Goal: Find specific page/section: Find specific page/section

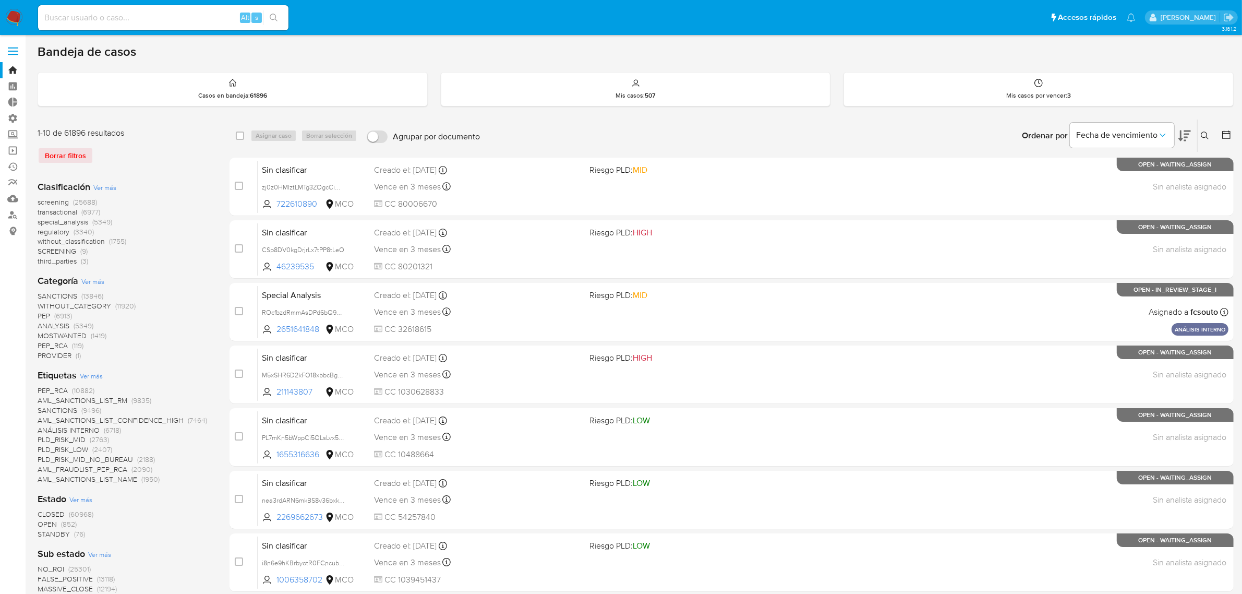
click at [9, 54] on span at bounding box center [13, 55] width 10 height 2
click at [0, 0] on input "checkbox" at bounding box center [0, 0] width 0 height 0
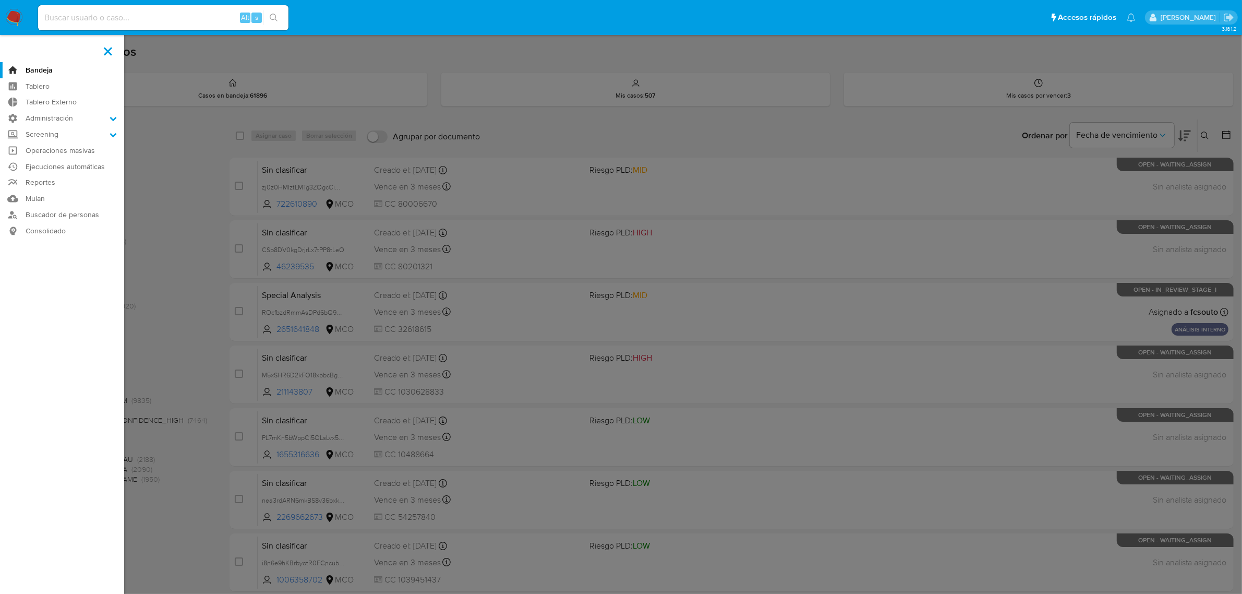
click at [128, 22] on input at bounding box center [163, 18] width 250 height 14
paste input "MbwWsR77Ml9faUoiu2rGi1FR"
type input "MbwWsR77Ml9faUoiu2rGi1FR"
click at [267, 21] on button "search-icon" at bounding box center [273, 17] width 21 height 15
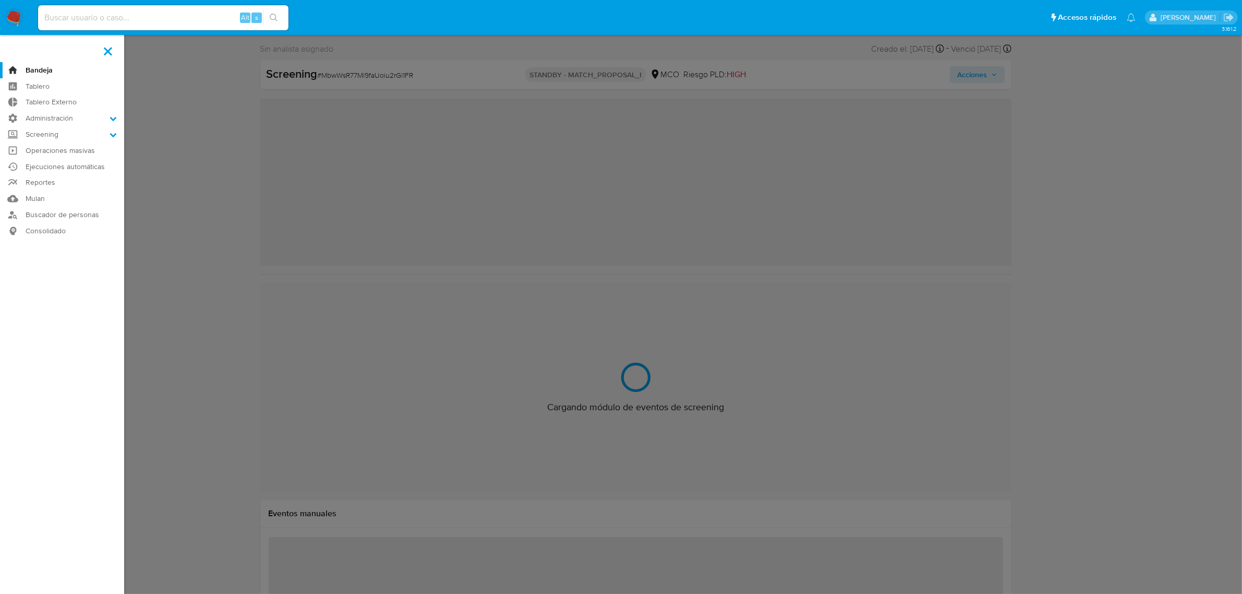
scroll to position [490, 0]
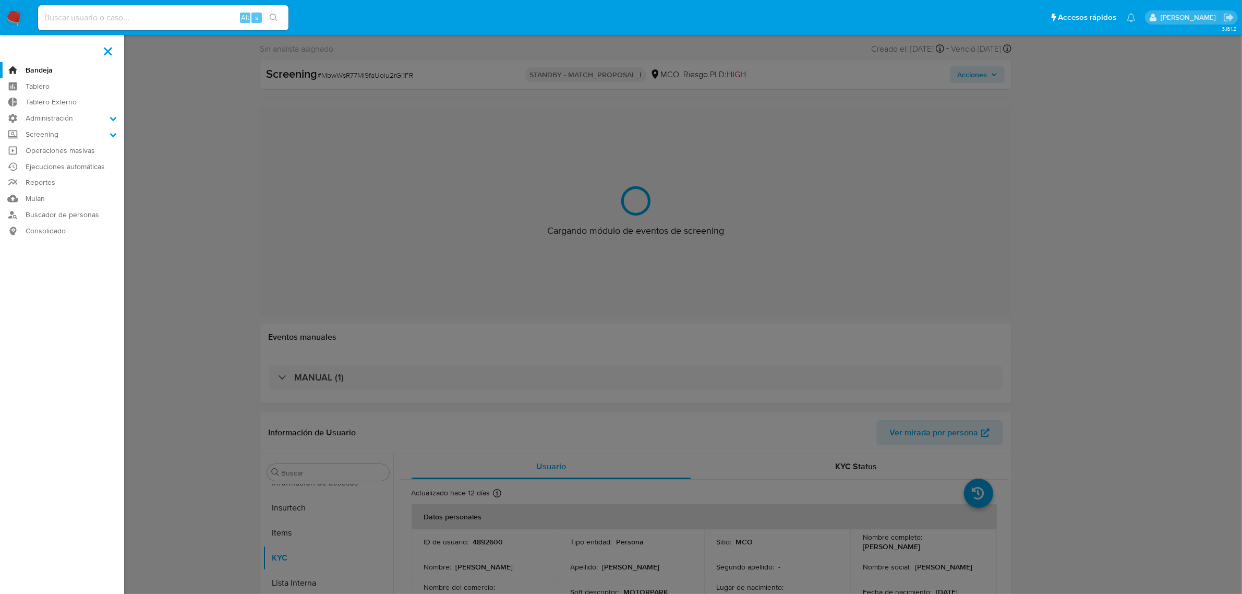
select select "10"
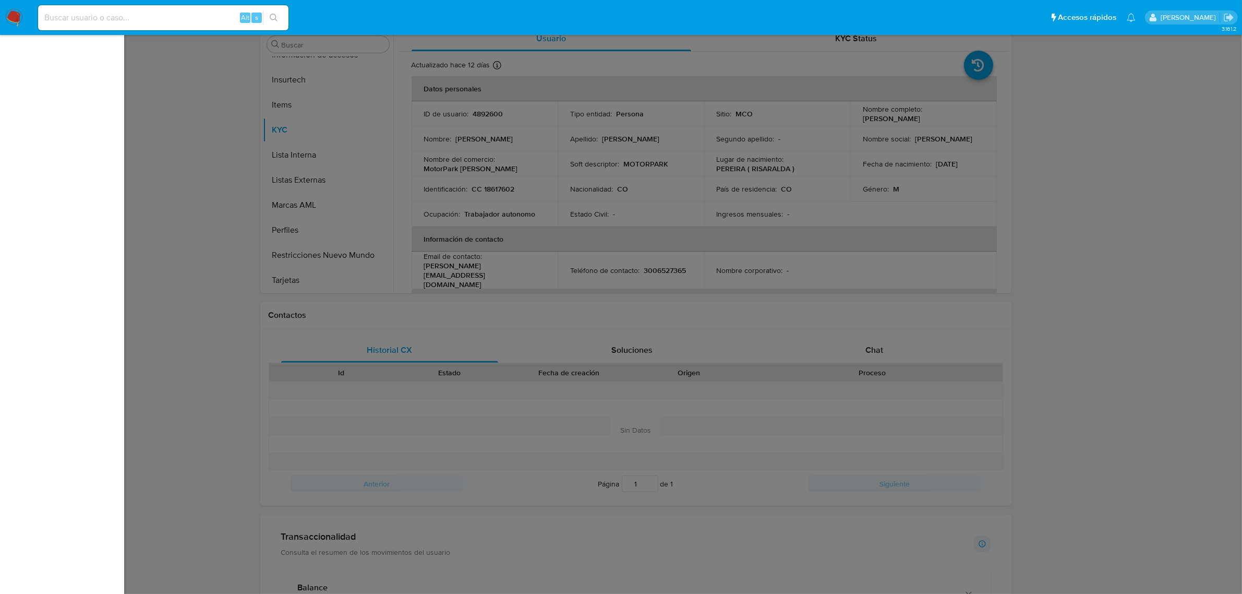
scroll to position [0, 0]
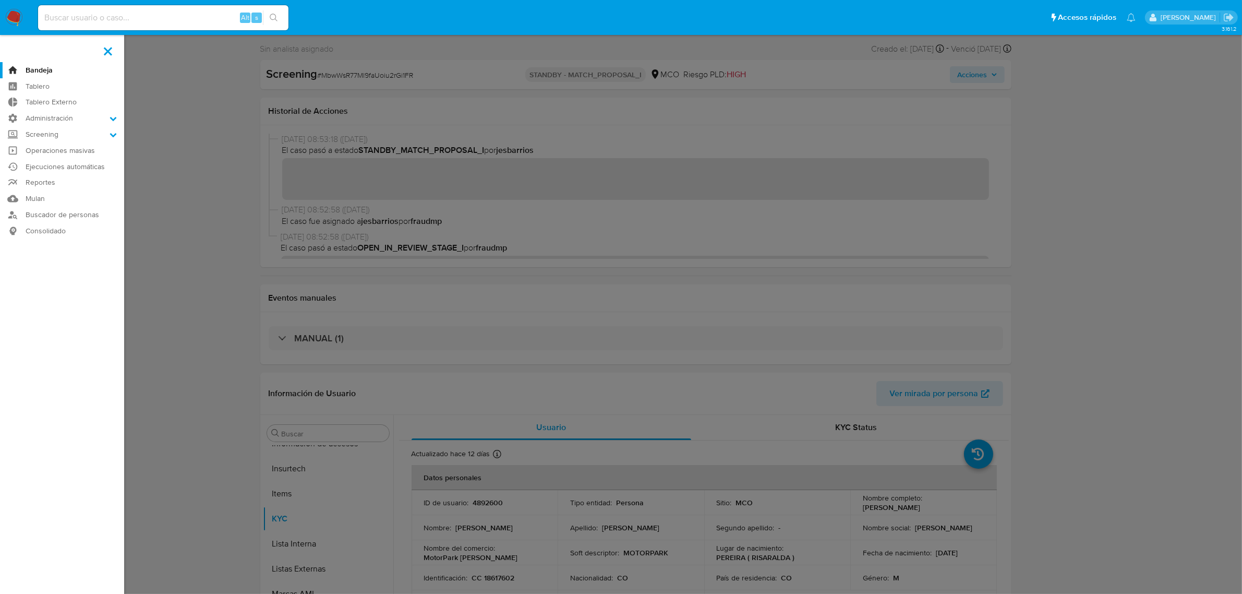
click at [169, 98] on label at bounding box center [621, 297] width 1242 height 594
click at [0, 0] on input "checkbox" at bounding box center [0, 0] width 0 height 0
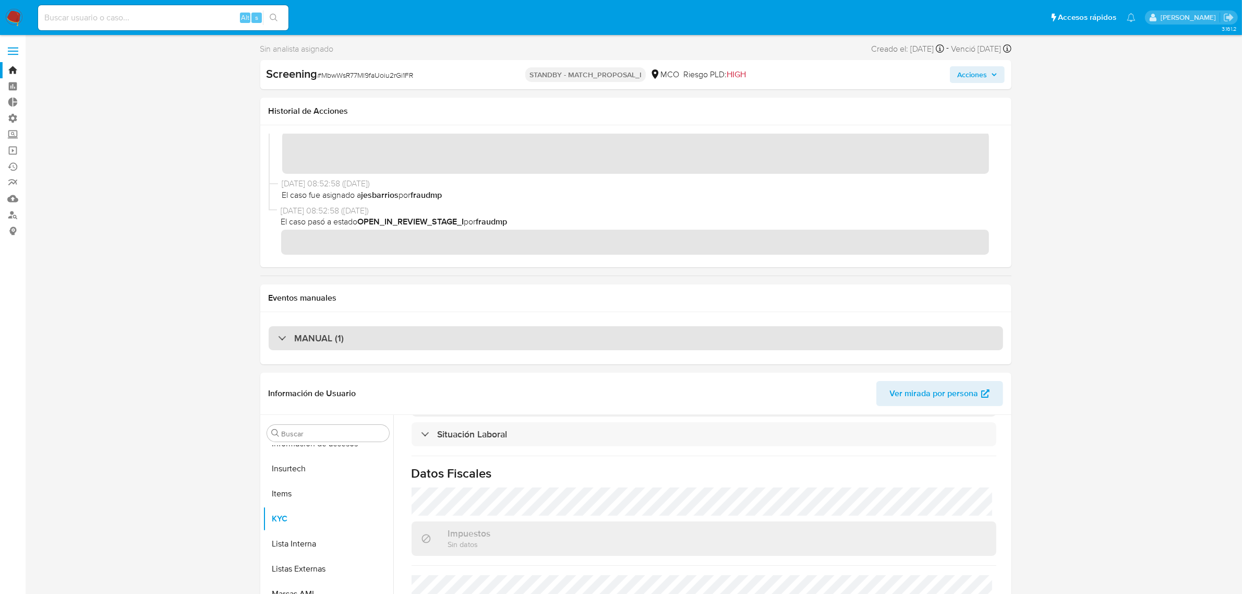
click at [278, 348] on div "MANUAL (1)" at bounding box center [636, 338] width 735 height 24
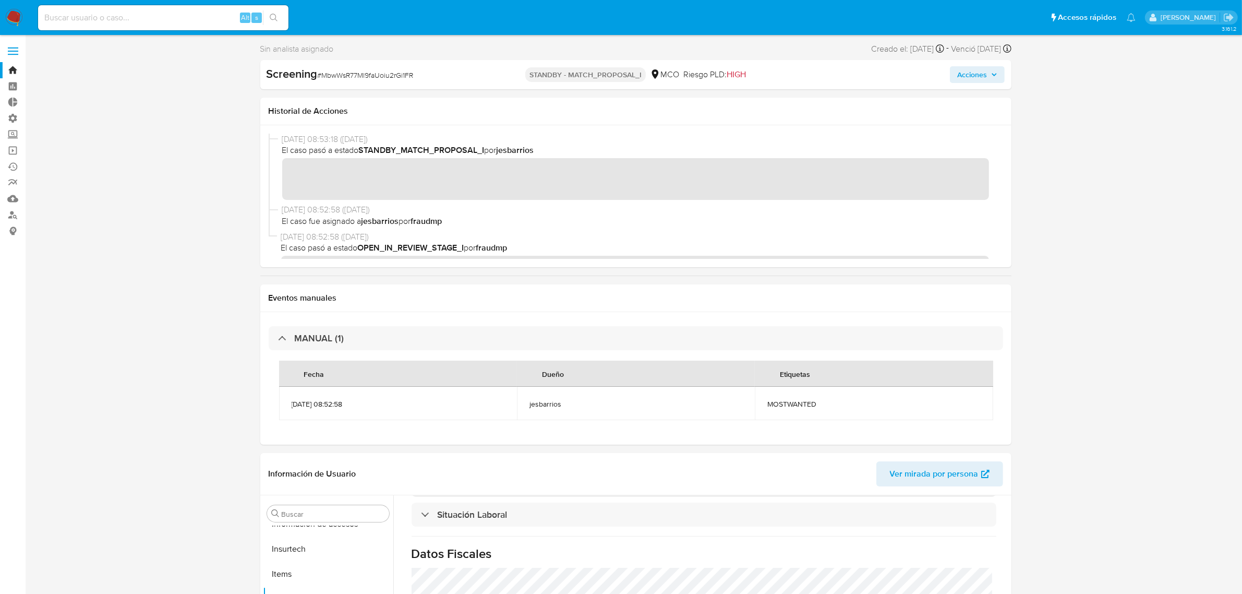
click at [11, 51] on span at bounding box center [13, 52] width 10 height 2
click at [0, 0] on input "checkbox" at bounding box center [0, 0] width 0 height 0
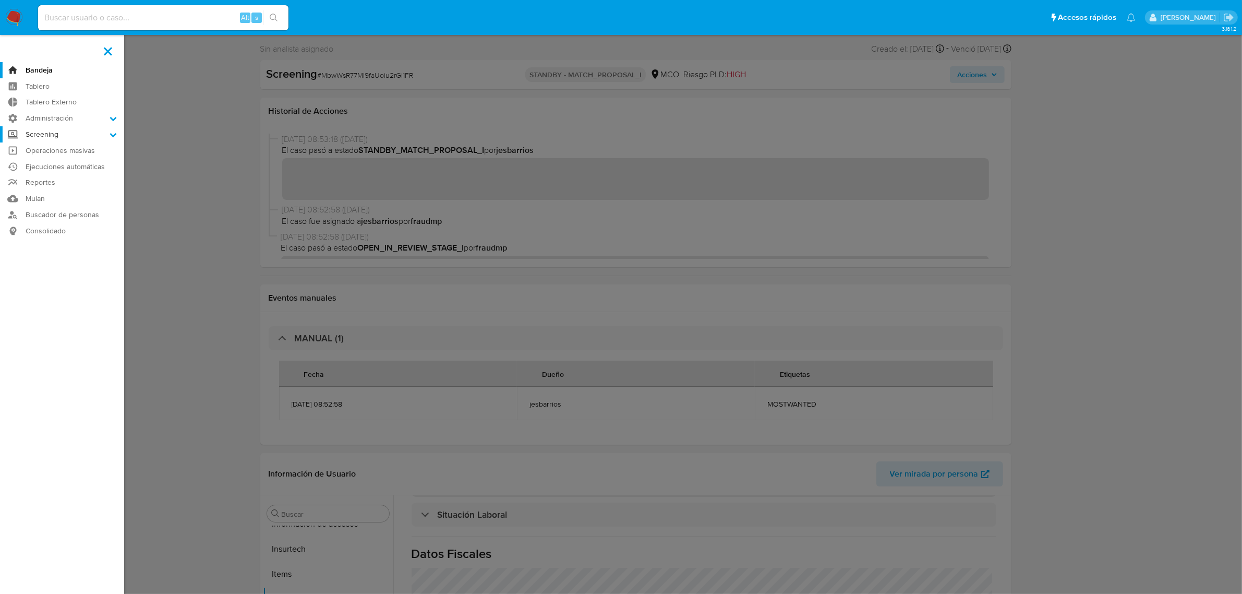
click at [40, 139] on label "Screening" at bounding box center [62, 134] width 124 height 16
click at [0, 0] on input "Screening" at bounding box center [0, 0] width 0 height 0
click at [58, 149] on link "Administrador de Listas" at bounding box center [62, 148] width 124 height 13
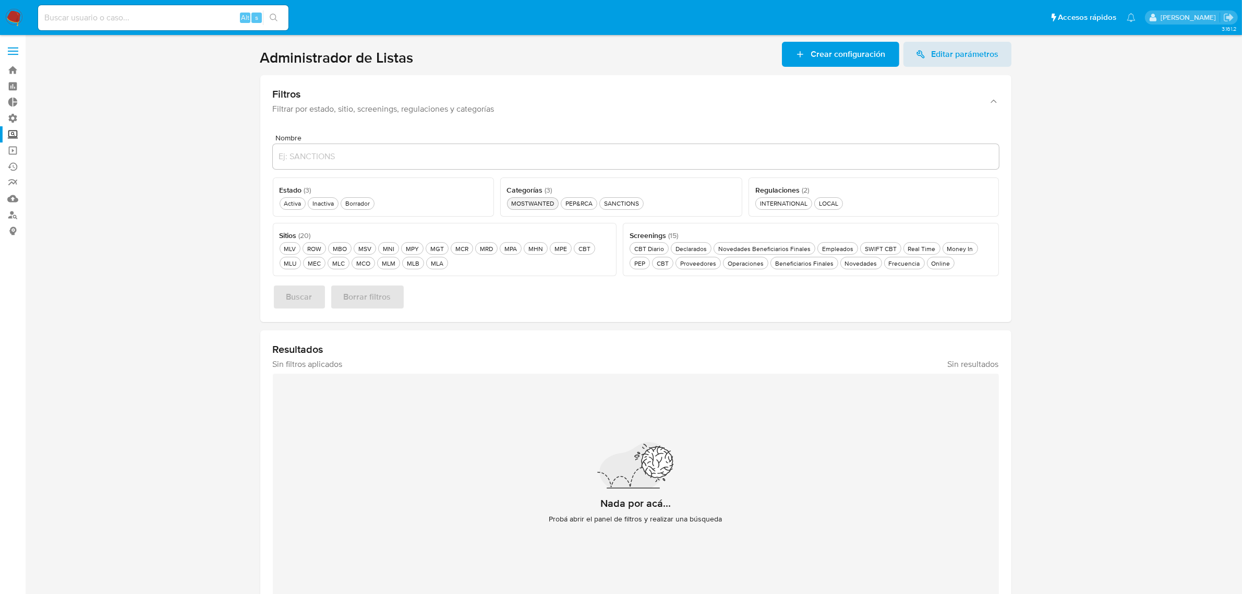
click at [528, 206] on div "MOSTWANTED MOSTWANTED" at bounding box center [532, 203] width 47 height 9
click at [306, 298] on span "Buscar" at bounding box center [299, 296] width 26 height 23
click at [298, 204] on div "Activa Activa" at bounding box center [292, 203] width 21 height 9
click at [287, 299] on span "Buscar" at bounding box center [299, 296] width 26 height 23
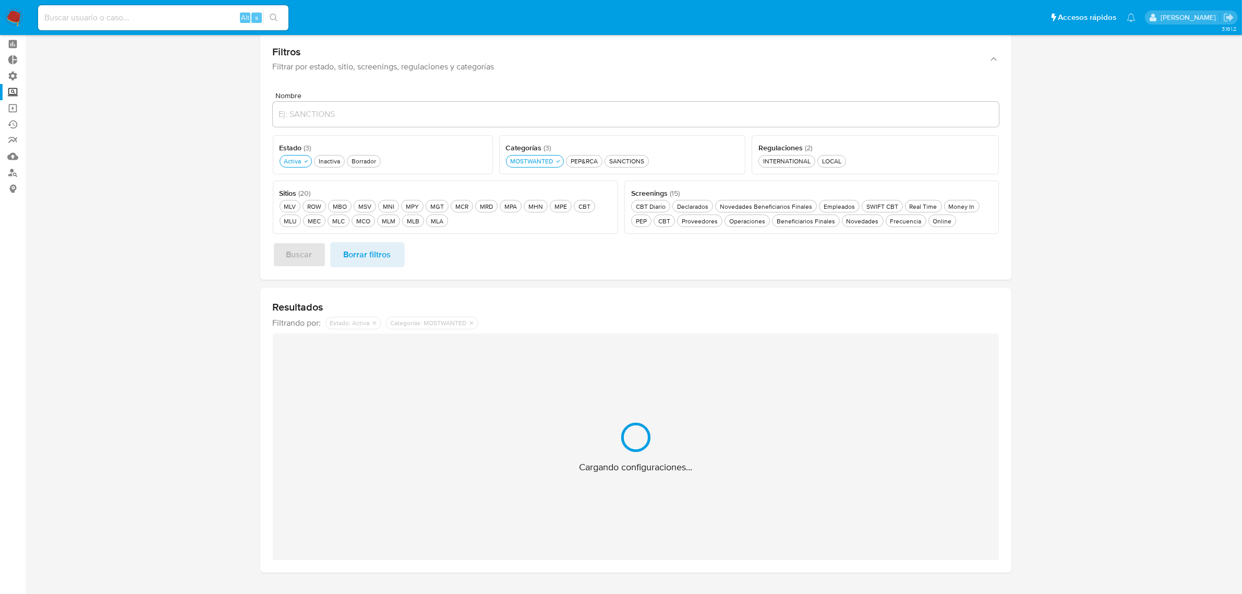
scroll to position [65, 0]
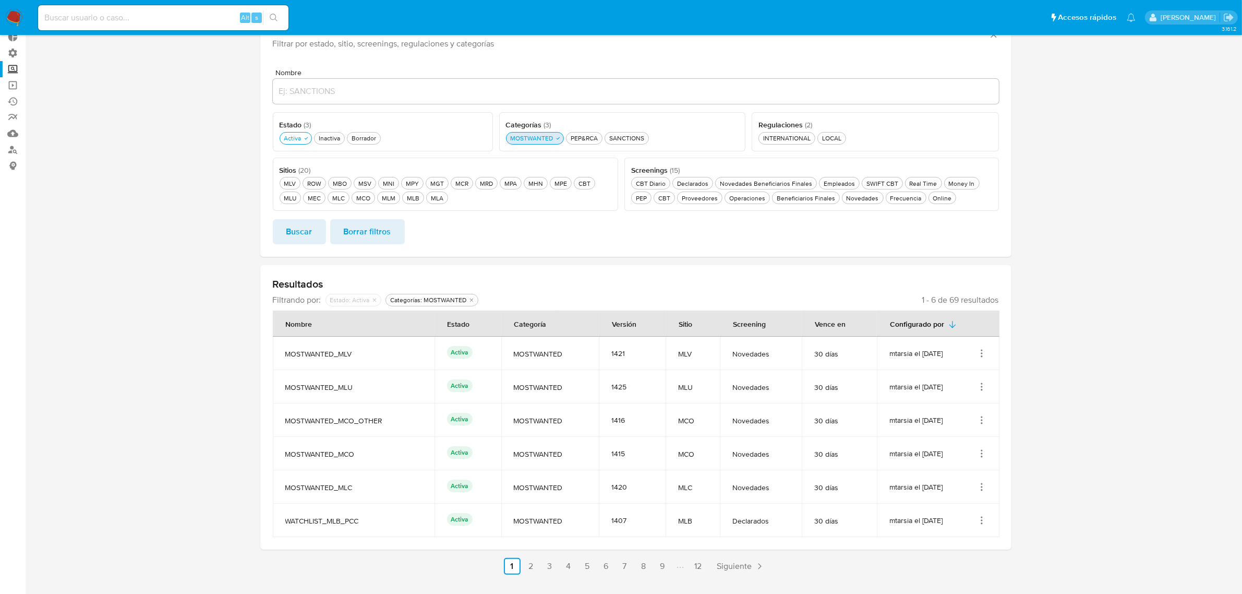
click at [543, 142] on button "MOSTWANTED MOSTWANTED" at bounding box center [535, 138] width 58 height 13
click at [628, 138] on div "SANCTIONS SANCTIONS" at bounding box center [621, 138] width 39 height 9
click at [300, 224] on span "Buscar" at bounding box center [299, 231] width 26 height 23
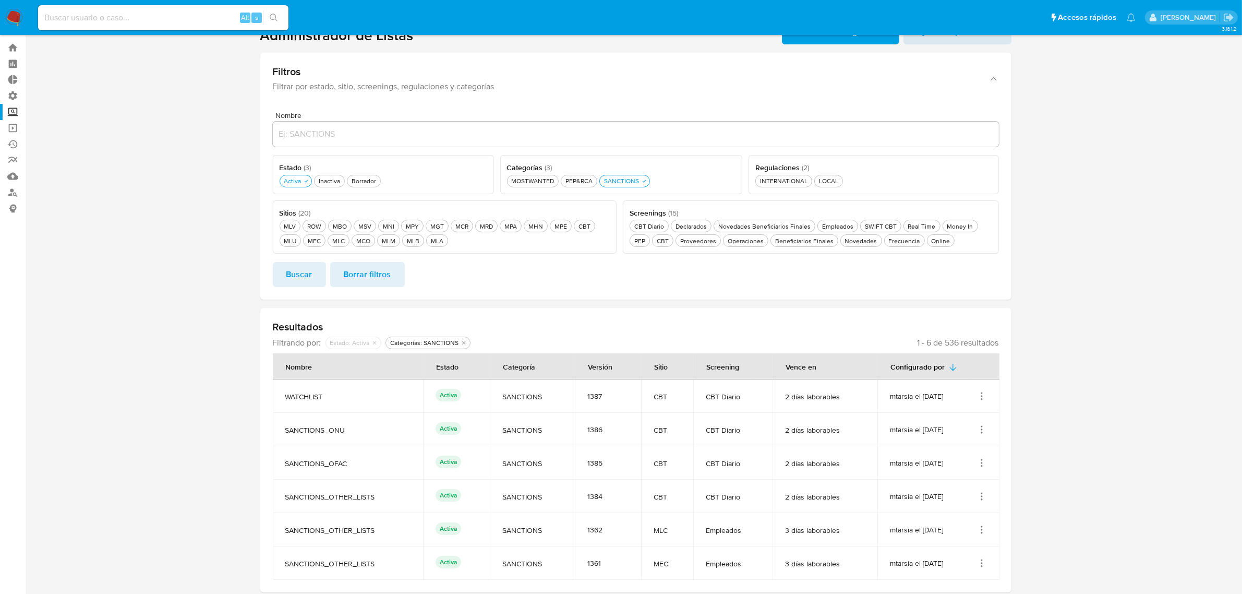
scroll to position [0, 0]
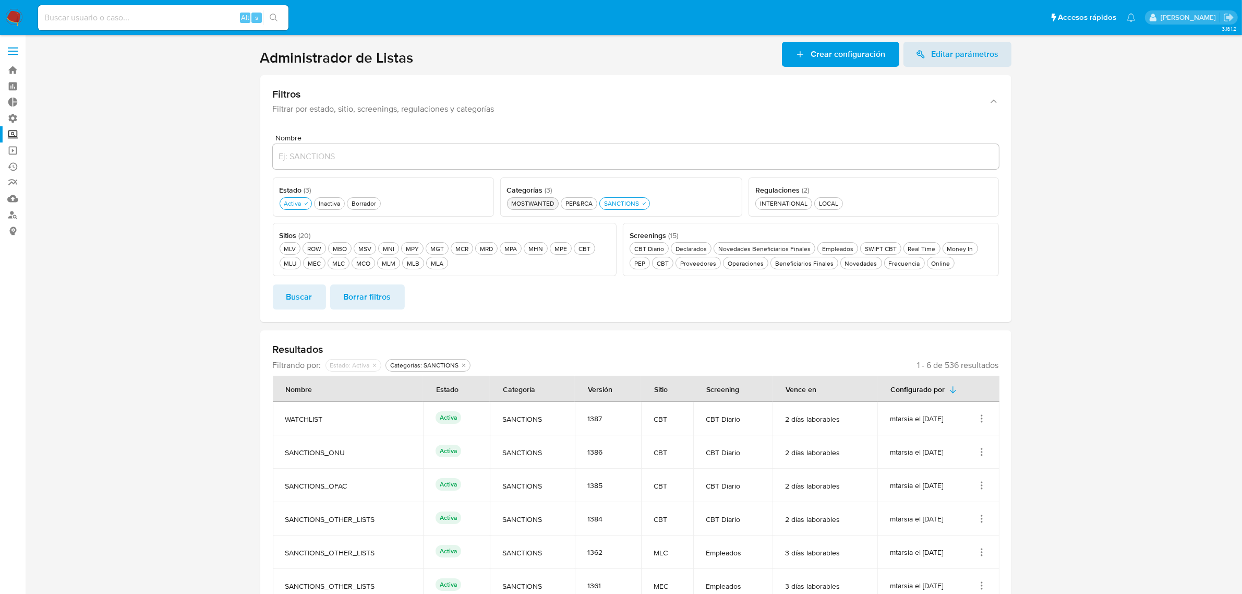
click at [548, 201] on div "MOSTWANTED MOSTWANTED" at bounding box center [532, 203] width 47 height 9
click at [549, 196] on ul "MOSTWANTED MOSTWANTED PEP&RCA PEP&RCA SANCTIONS SANCTIONS" at bounding box center [622, 203] width 233 height 14
click at [554, 196] on ul "MOSTWANTED MOSTWANTED PEP&RCA PEP&RCA SANCTIONS SANCTIONS" at bounding box center [622, 203] width 233 height 14
click at [555, 199] on div "MOSTWANTED MOSTWANTED" at bounding box center [531, 203] width 47 height 9
click at [626, 205] on div "SANCTIONS SANCTIONS" at bounding box center [621, 203] width 39 height 9
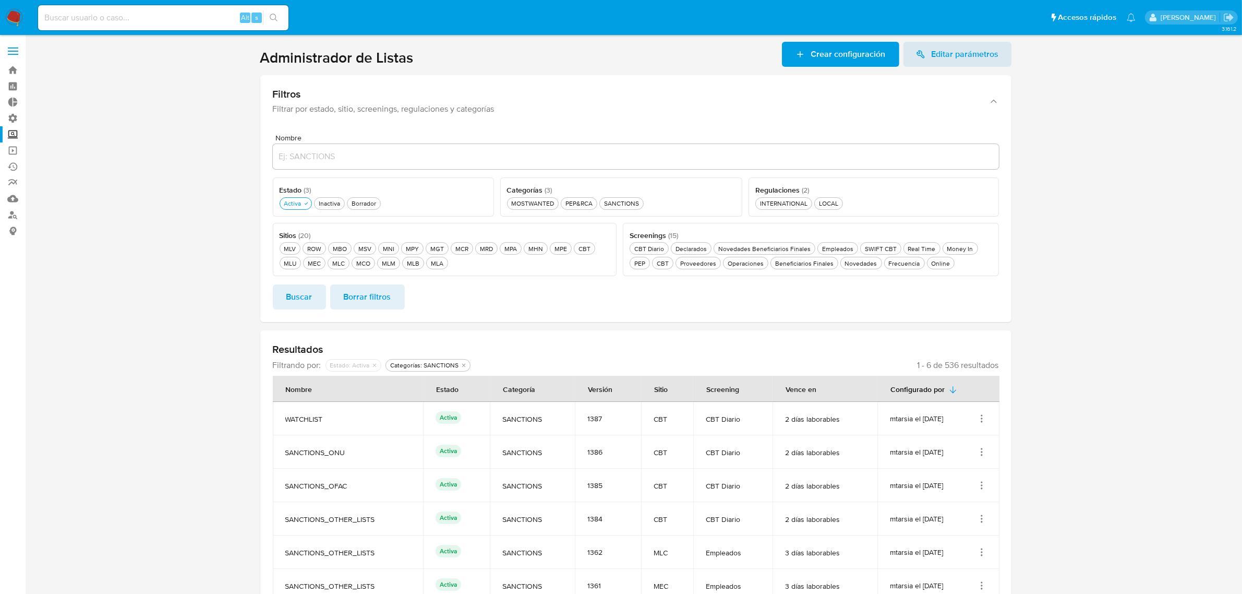
drag, startPoint x: 360, startPoint y: 266, endPoint x: 332, endPoint y: 274, distance: 28.7
click at [360, 266] on div "MCO MCO" at bounding box center [363, 263] width 18 height 9
click at [296, 296] on span "Buscar" at bounding box center [299, 296] width 26 height 23
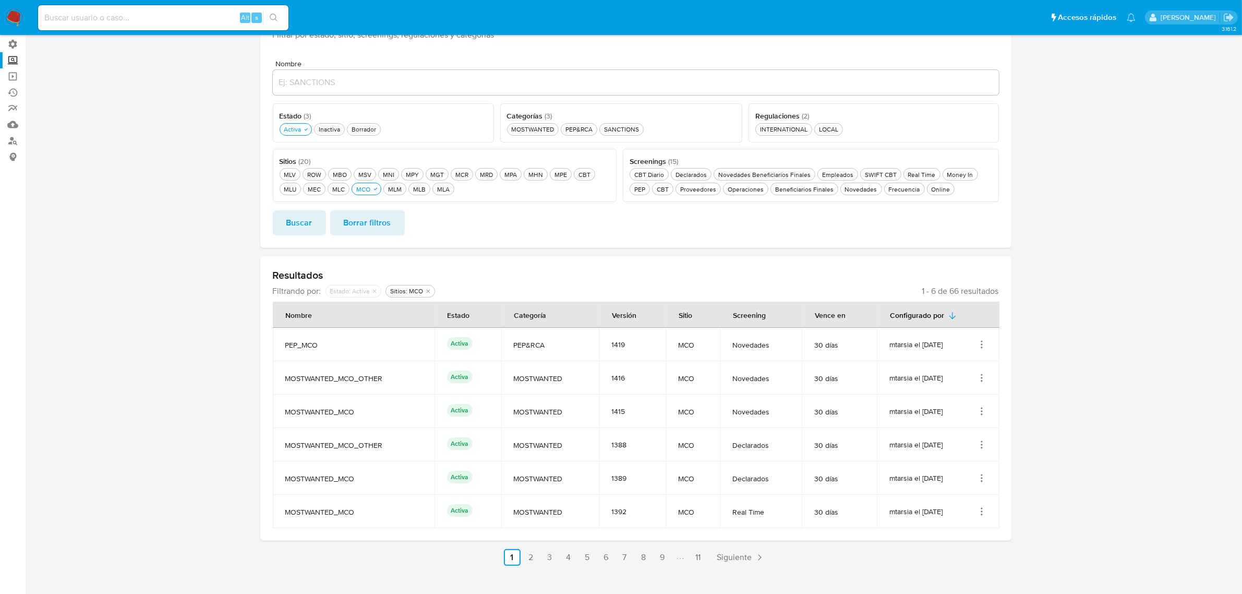
scroll to position [90, 0]
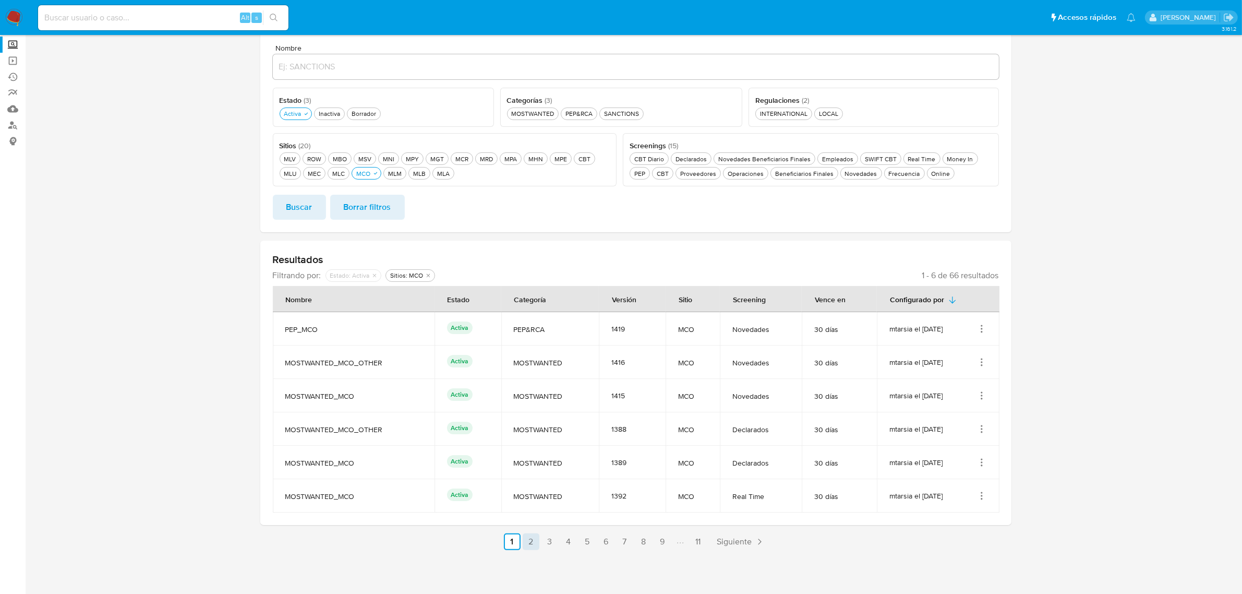
click at [534, 544] on link "2" at bounding box center [531, 541] width 17 height 17
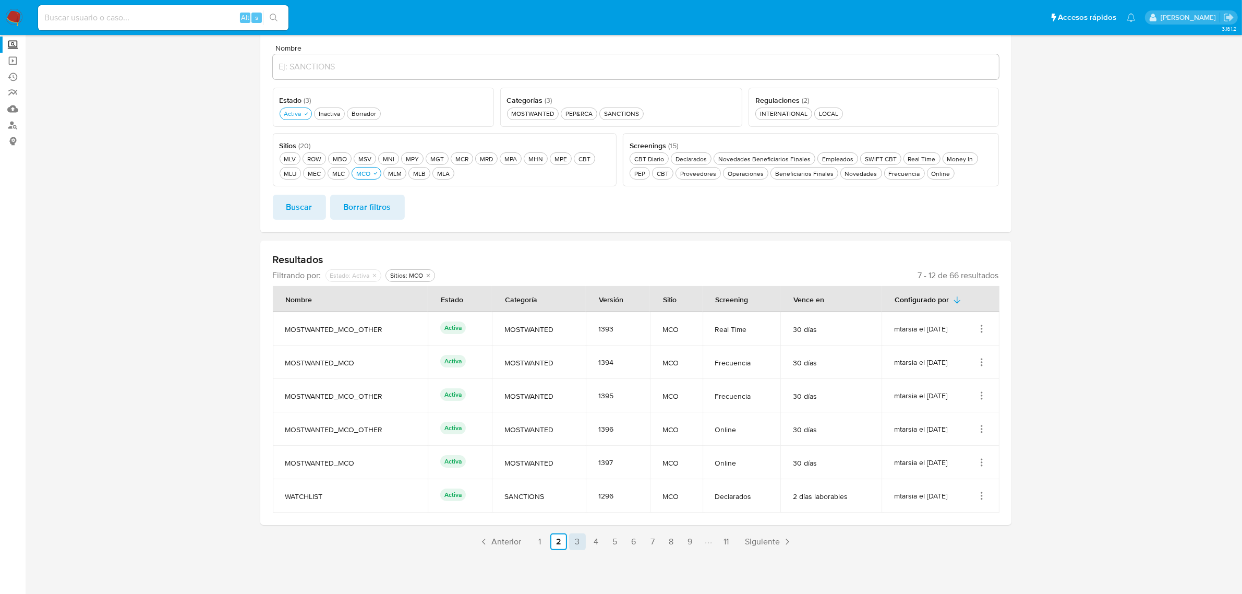
click at [580, 545] on link "3" at bounding box center [577, 541] width 17 height 17
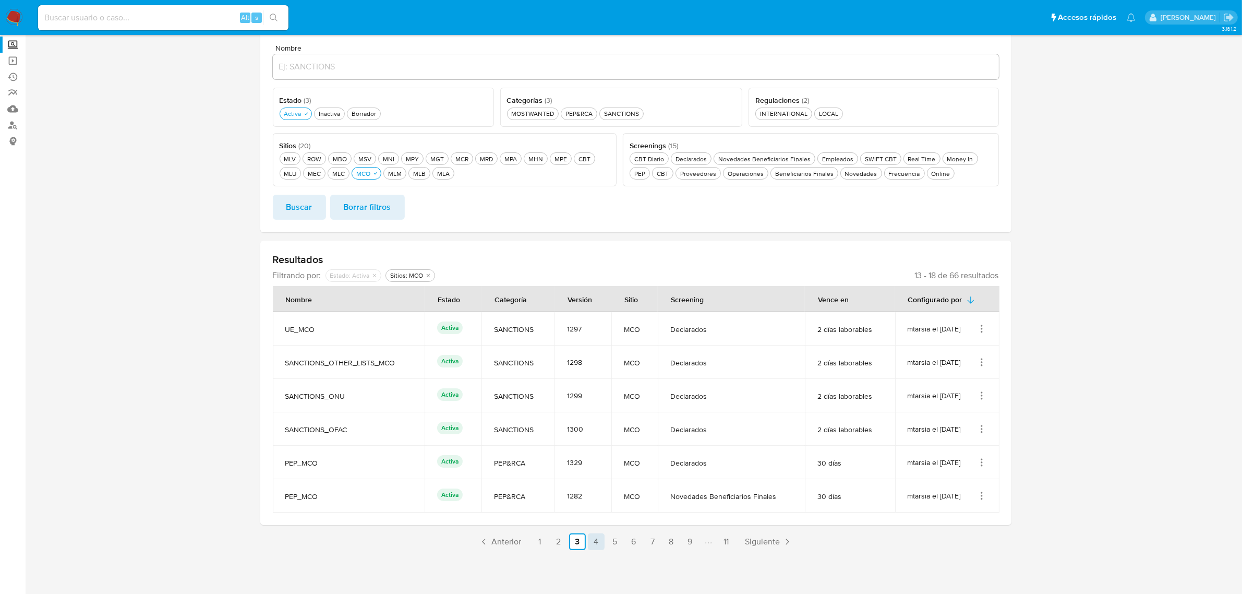
click at [590, 544] on link "4" at bounding box center [596, 541] width 17 height 17
click at [613, 540] on link "5" at bounding box center [615, 541] width 17 height 17
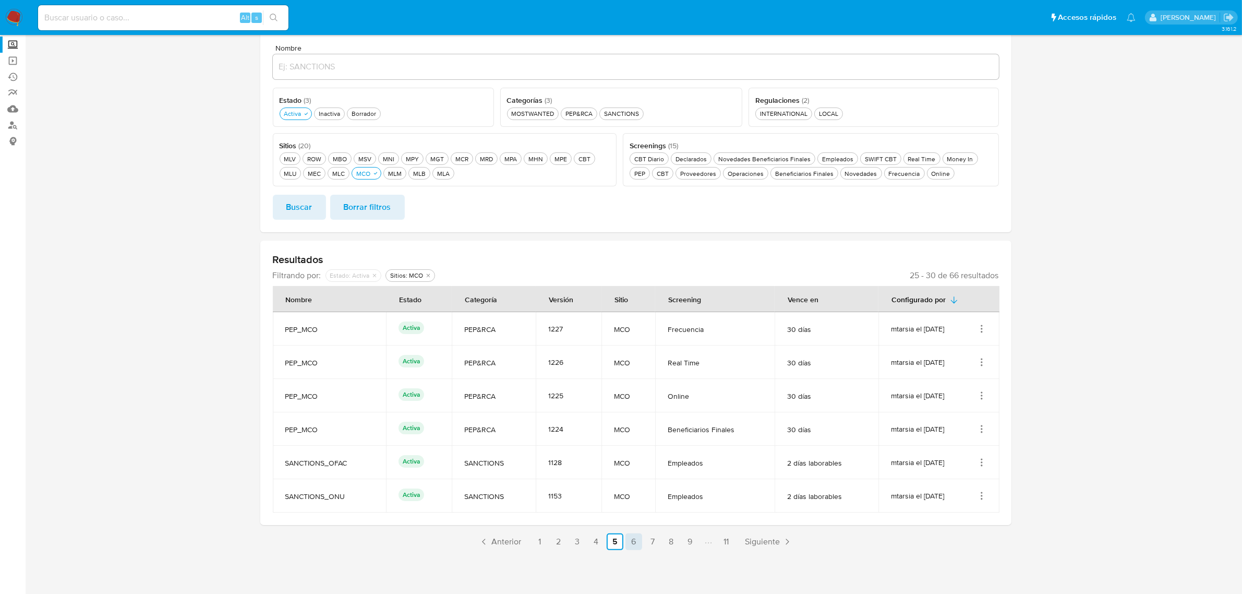
click at [638, 543] on link "6" at bounding box center [634, 541] width 17 height 17
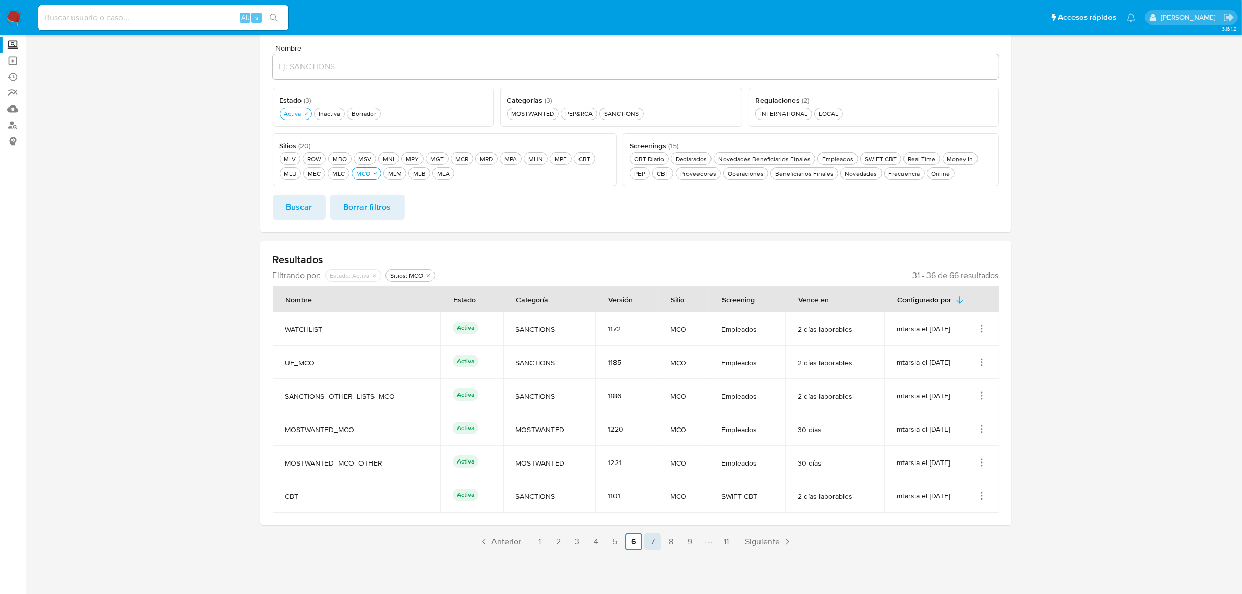
click at [659, 546] on link "7" at bounding box center [652, 541] width 17 height 17
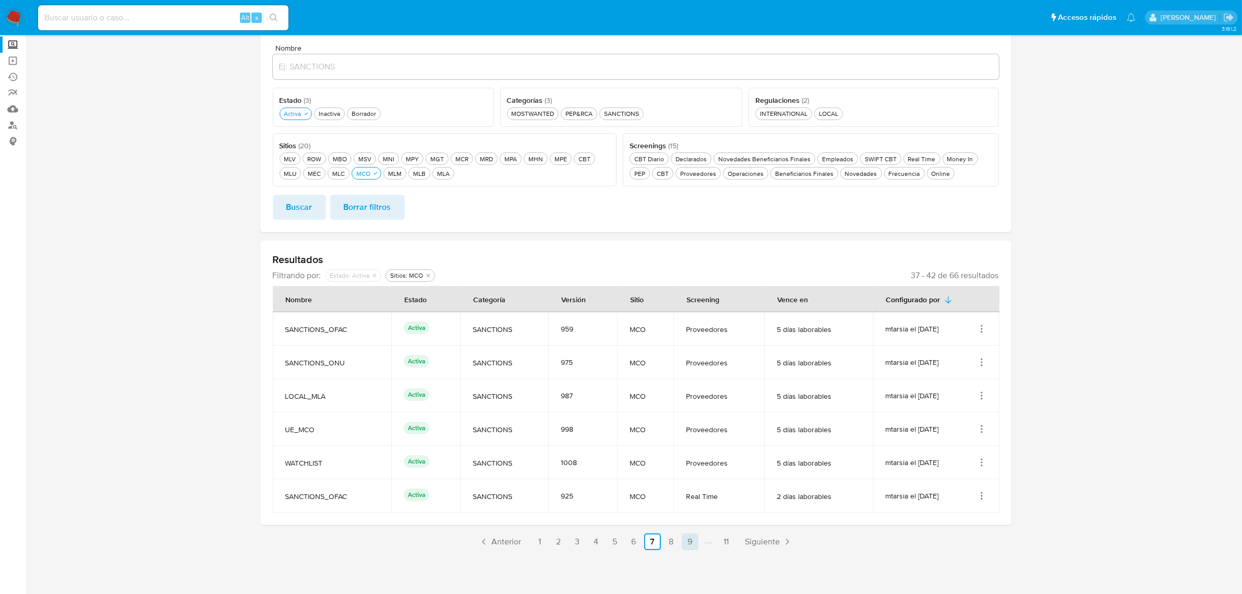
click at [686, 544] on link "9" at bounding box center [690, 541] width 17 height 17
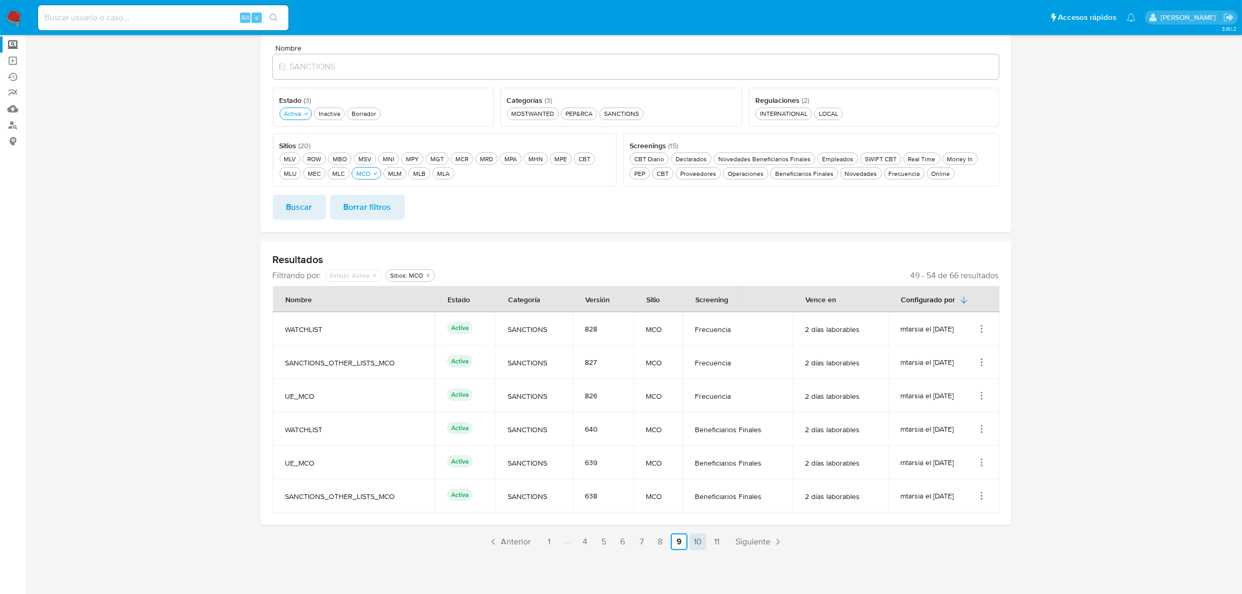
click at [703, 542] on link "10" at bounding box center [698, 541] width 17 height 17
click at [719, 540] on link "11" at bounding box center [717, 541] width 17 height 17
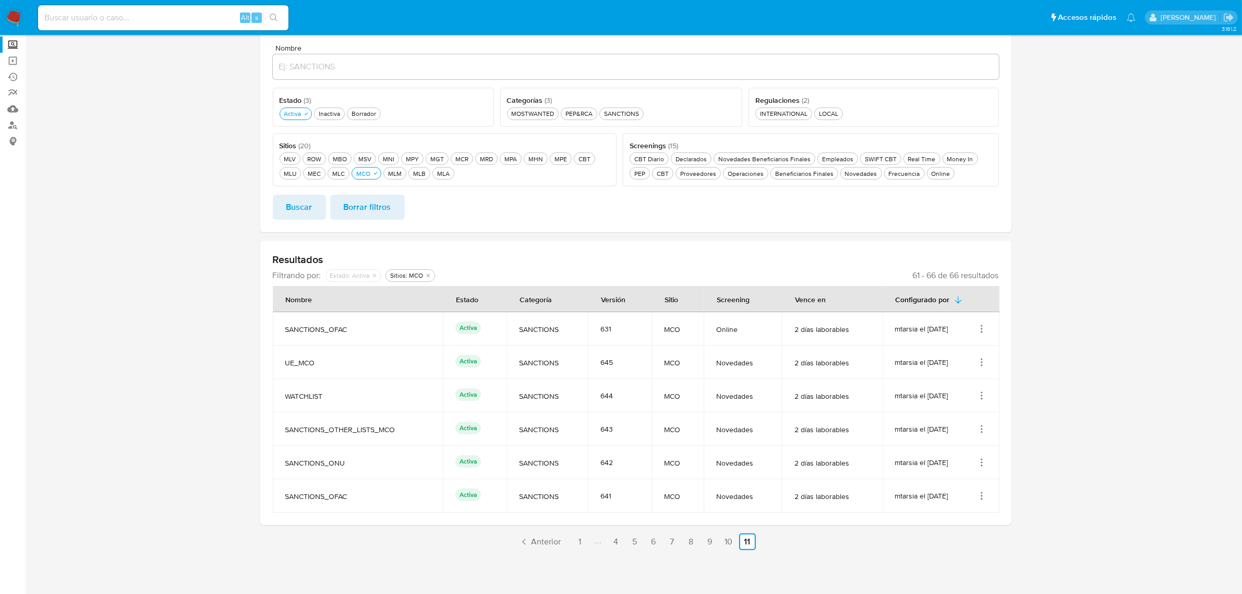
click at [13, 14] on img at bounding box center [14, 18] width 18 height 18
